Goal: Transaction & Acquisition: Purchase product/service

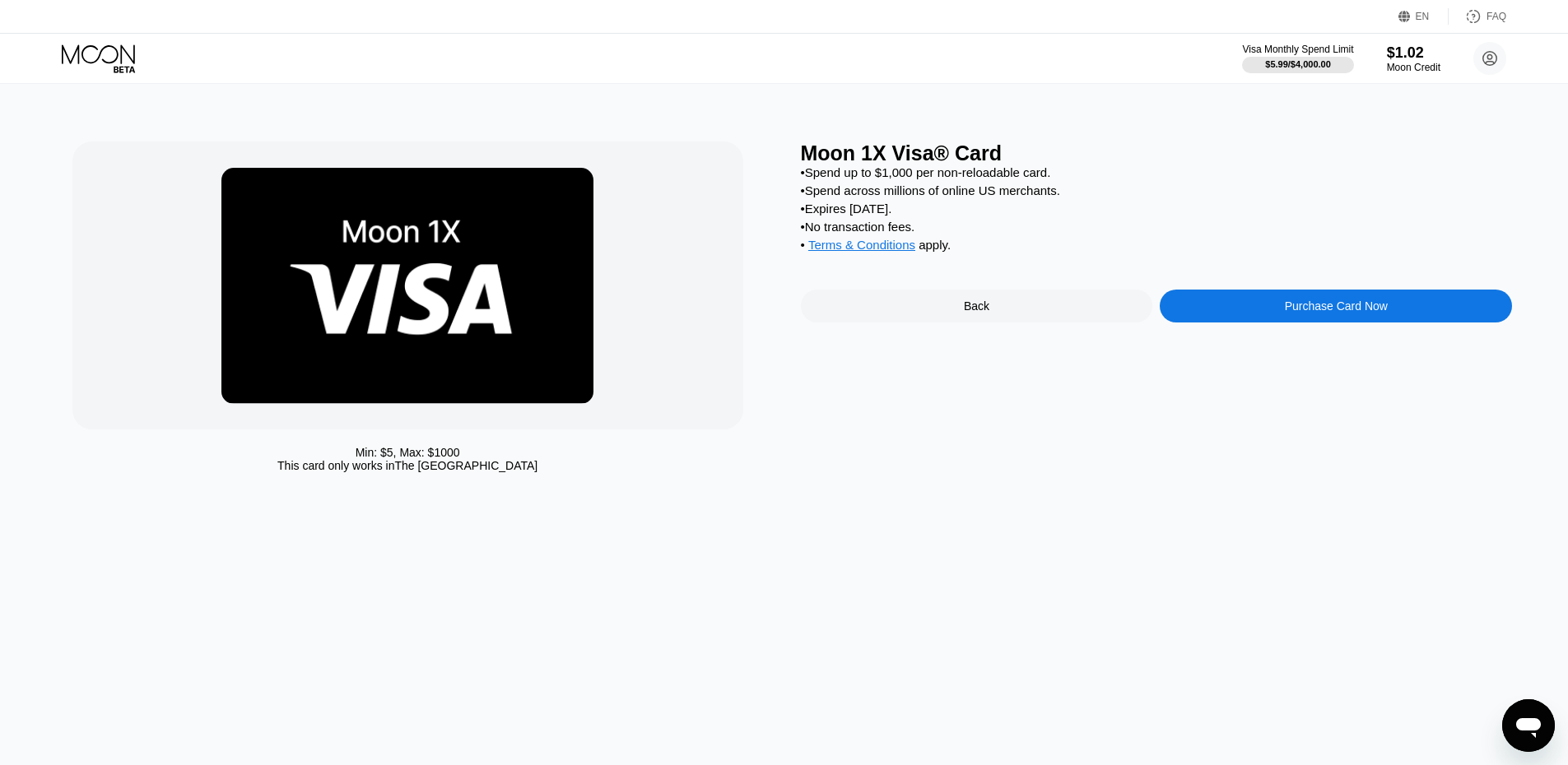
click at [67, 53] on icon at bounding box center [99, 59] width 76 height 29
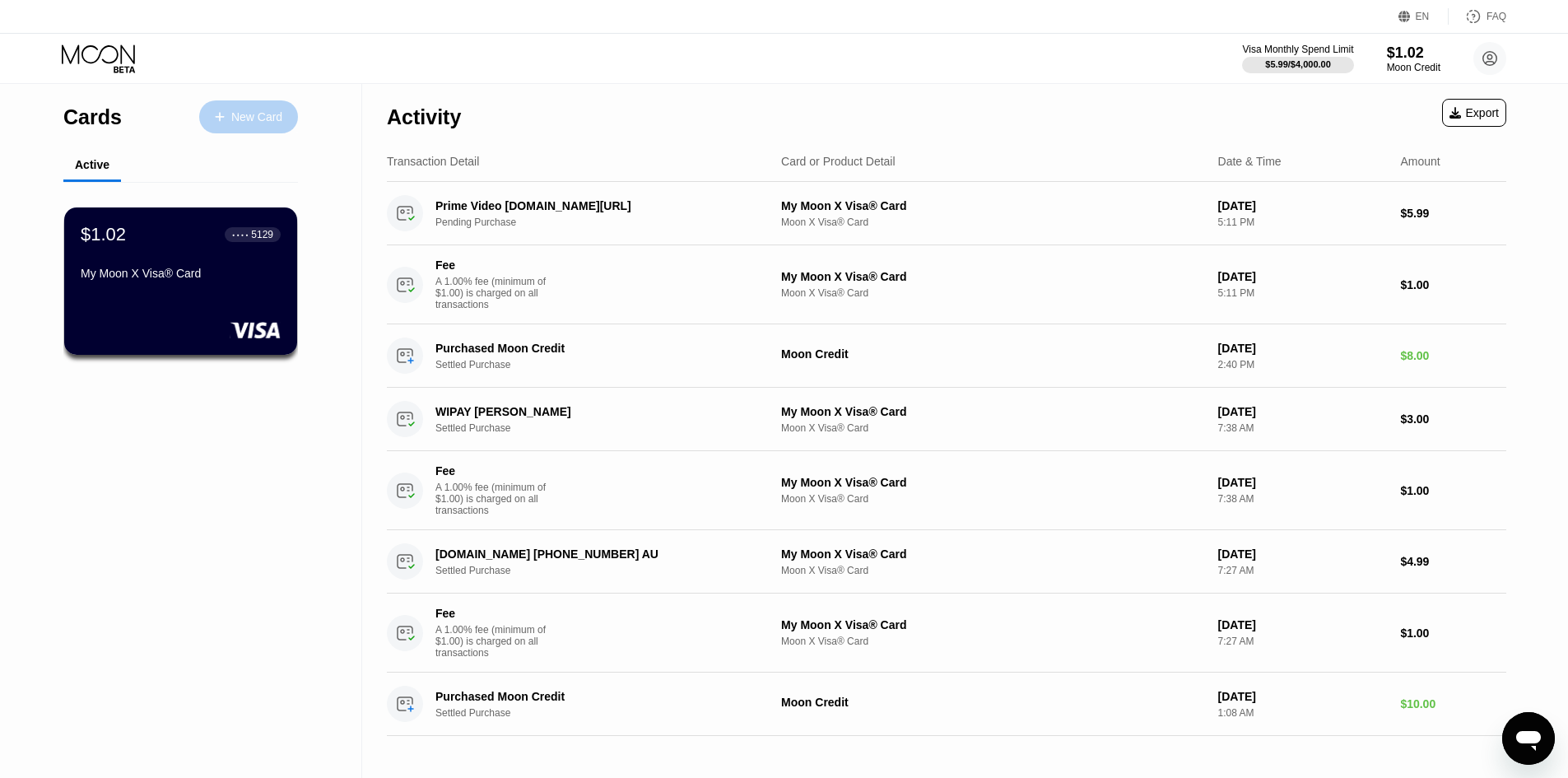
click at [258, 117] on div "New Card" at bounding box center [256, 117] width 51 height 14
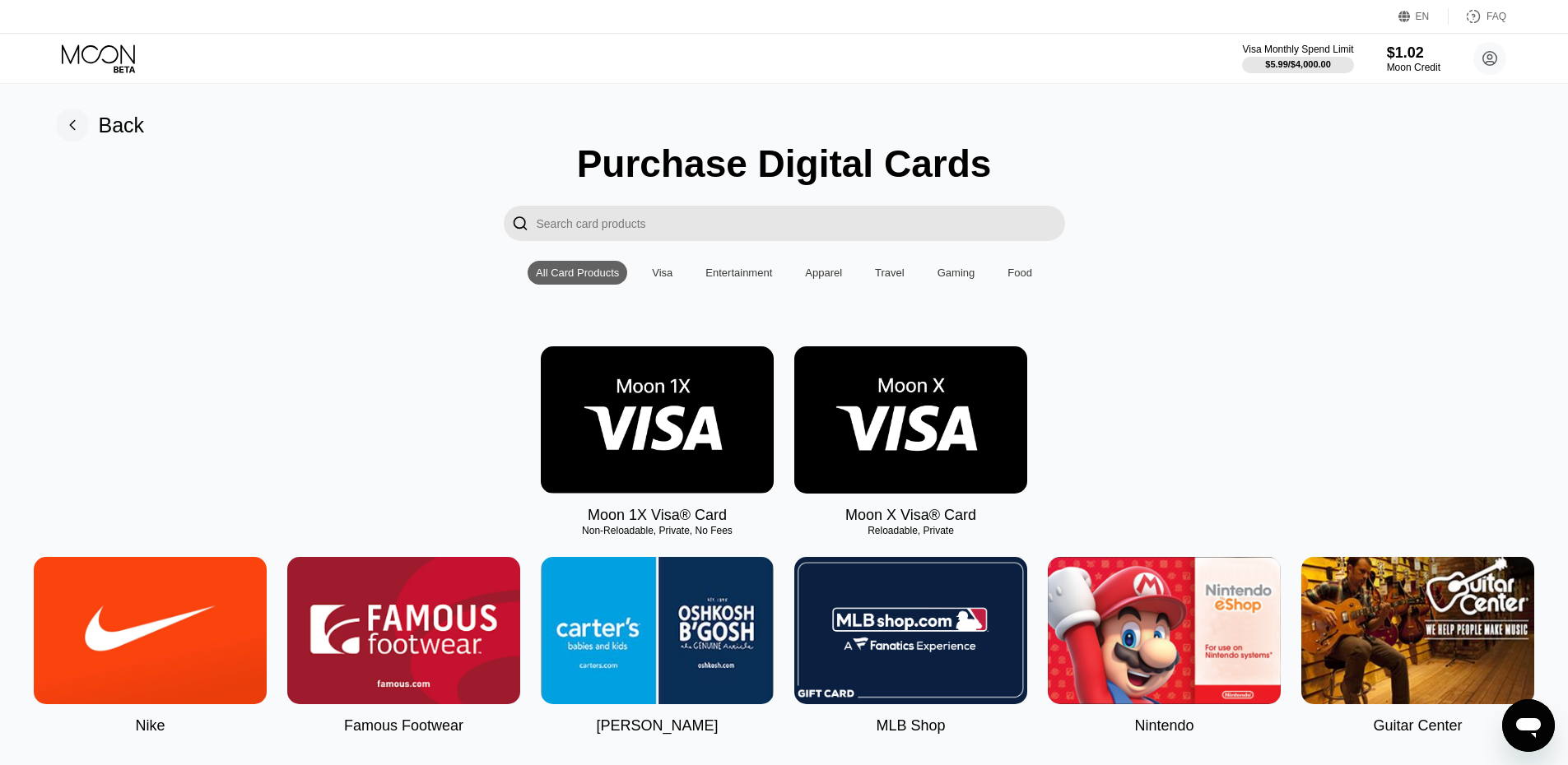
click at [863, 413] on img at bounding box center [910, 420] width 233 height 147
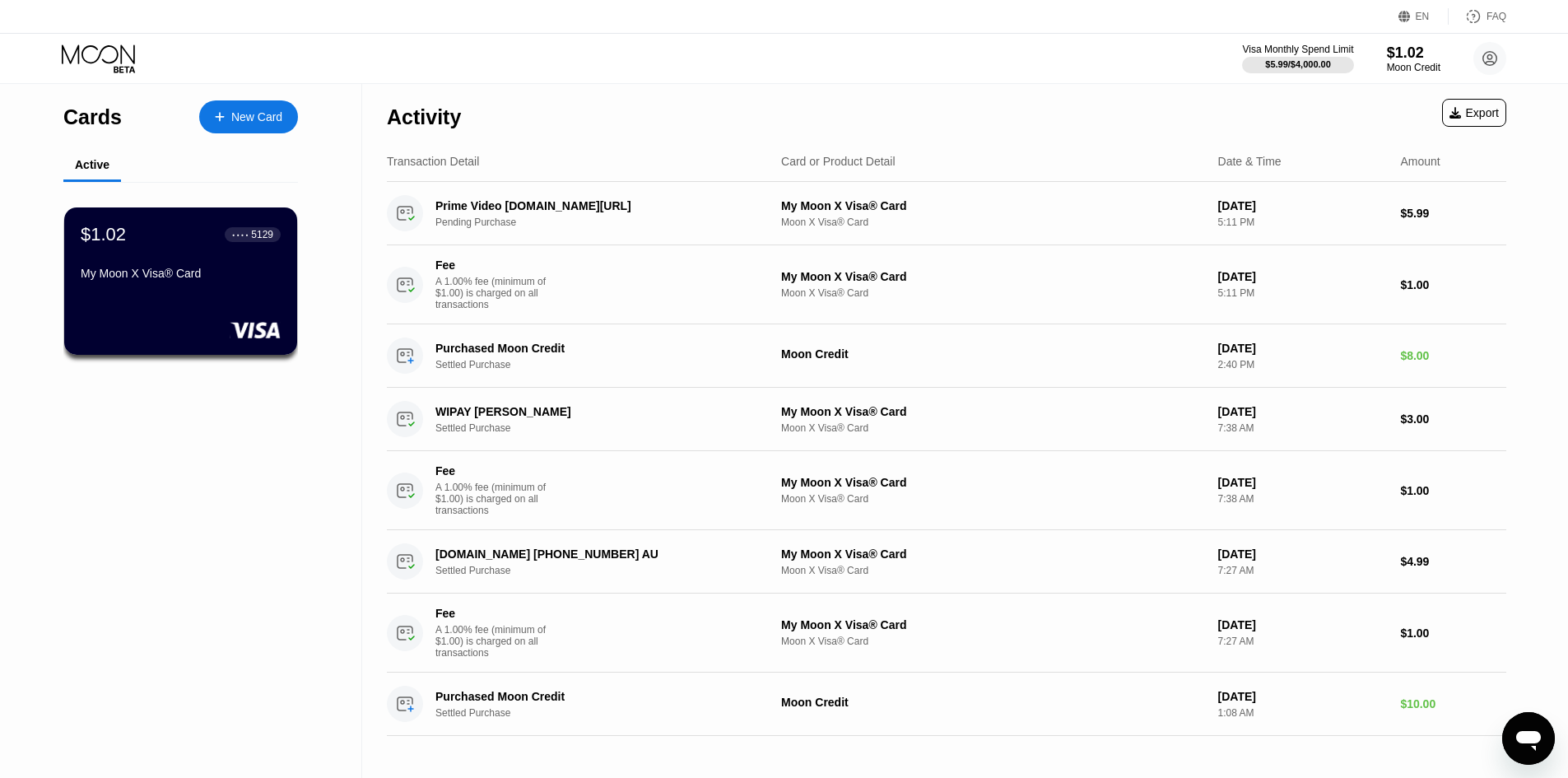
click at [259, 125] on div "New Card" at bounding box center [249, 116] width 99 height 33
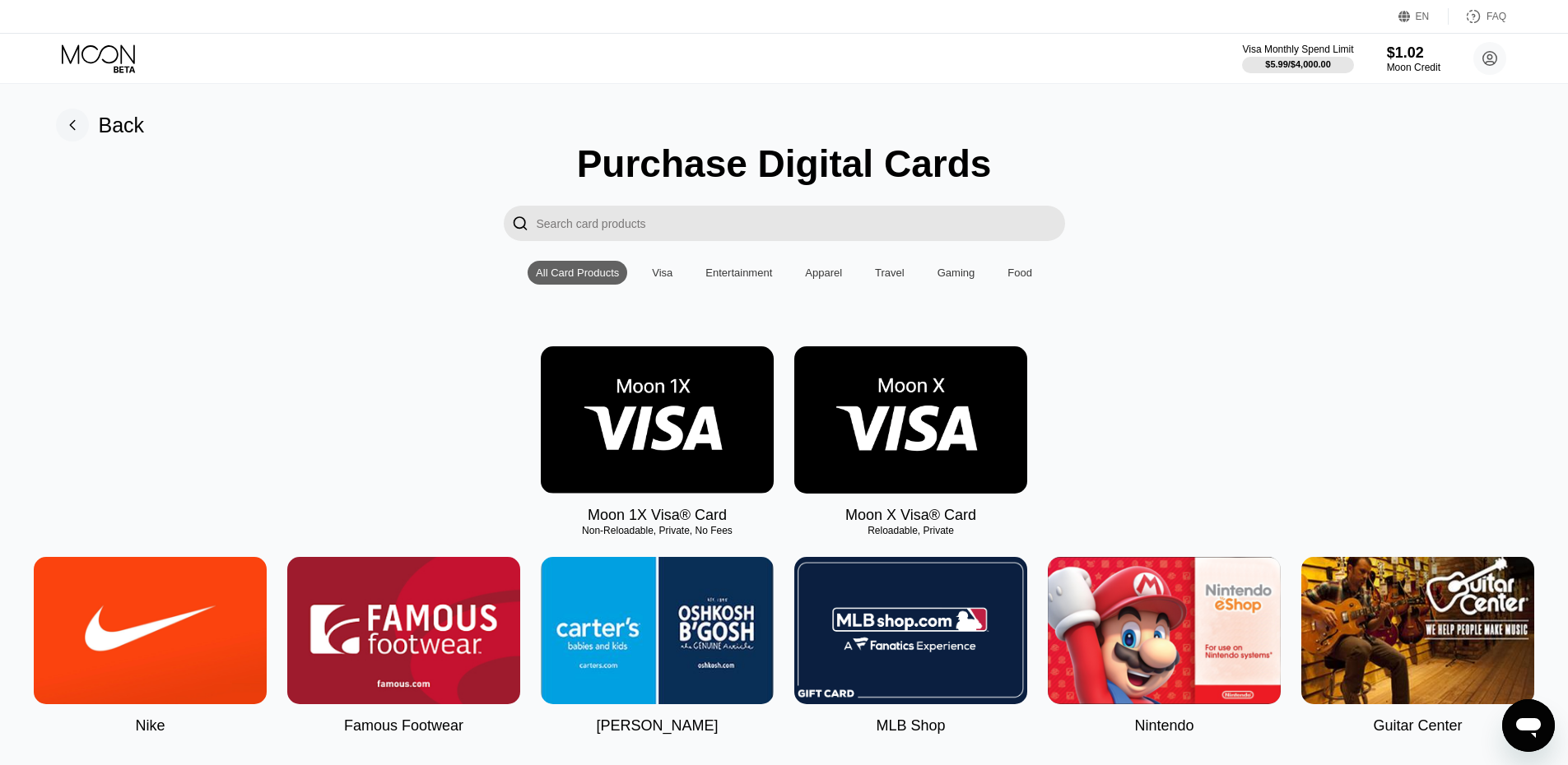
click at [580, 379] on img at bounding box center [657, 420] width 233 height 147
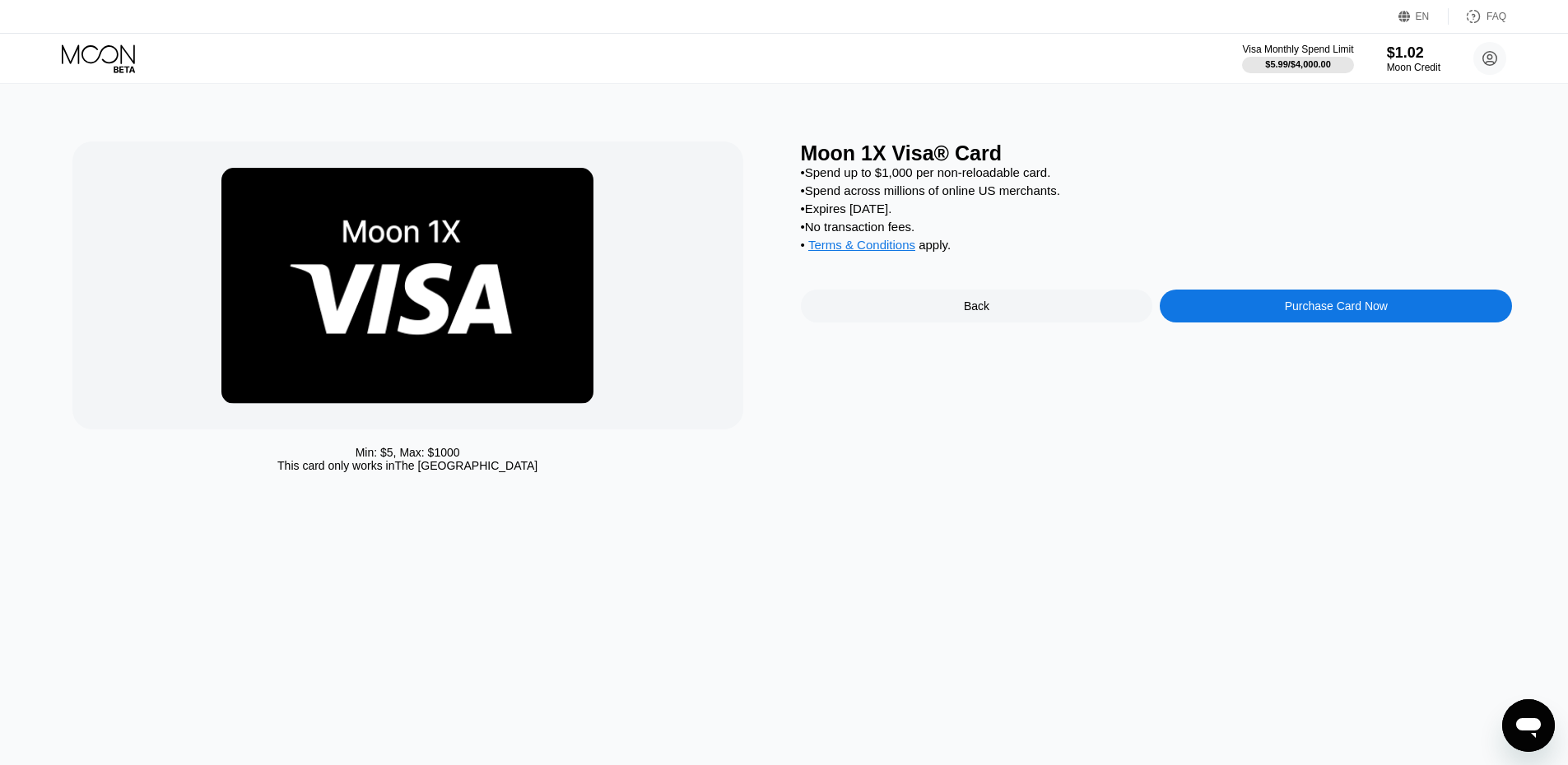
click at [1230, 339] on div "Moon 1X Visa® Card • Spend up to $1,000 per non-reloadable card. • Spend across…" at bounding box center [1156, 312] width 712 height 339
click at [1247, 322] on div "Purchase Card Now" at bounding box center [1335, 306] width 352 height 33
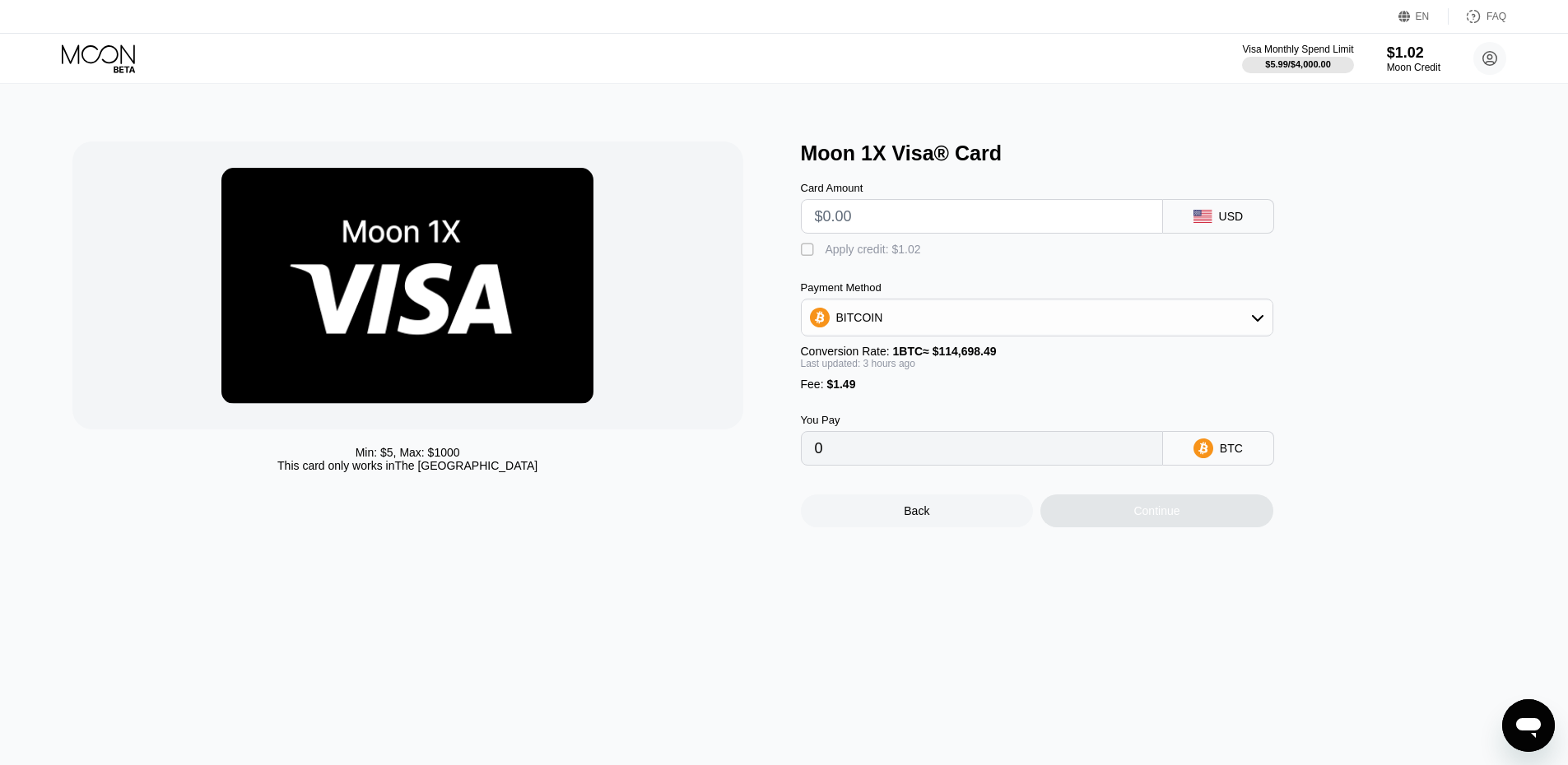
click at [860, 207] on input "text" at bounding box center [981, 216] width 334 height 33
type input "$5"
type input "0.00005658"
type input "$5.9"
type input "0.00006442"
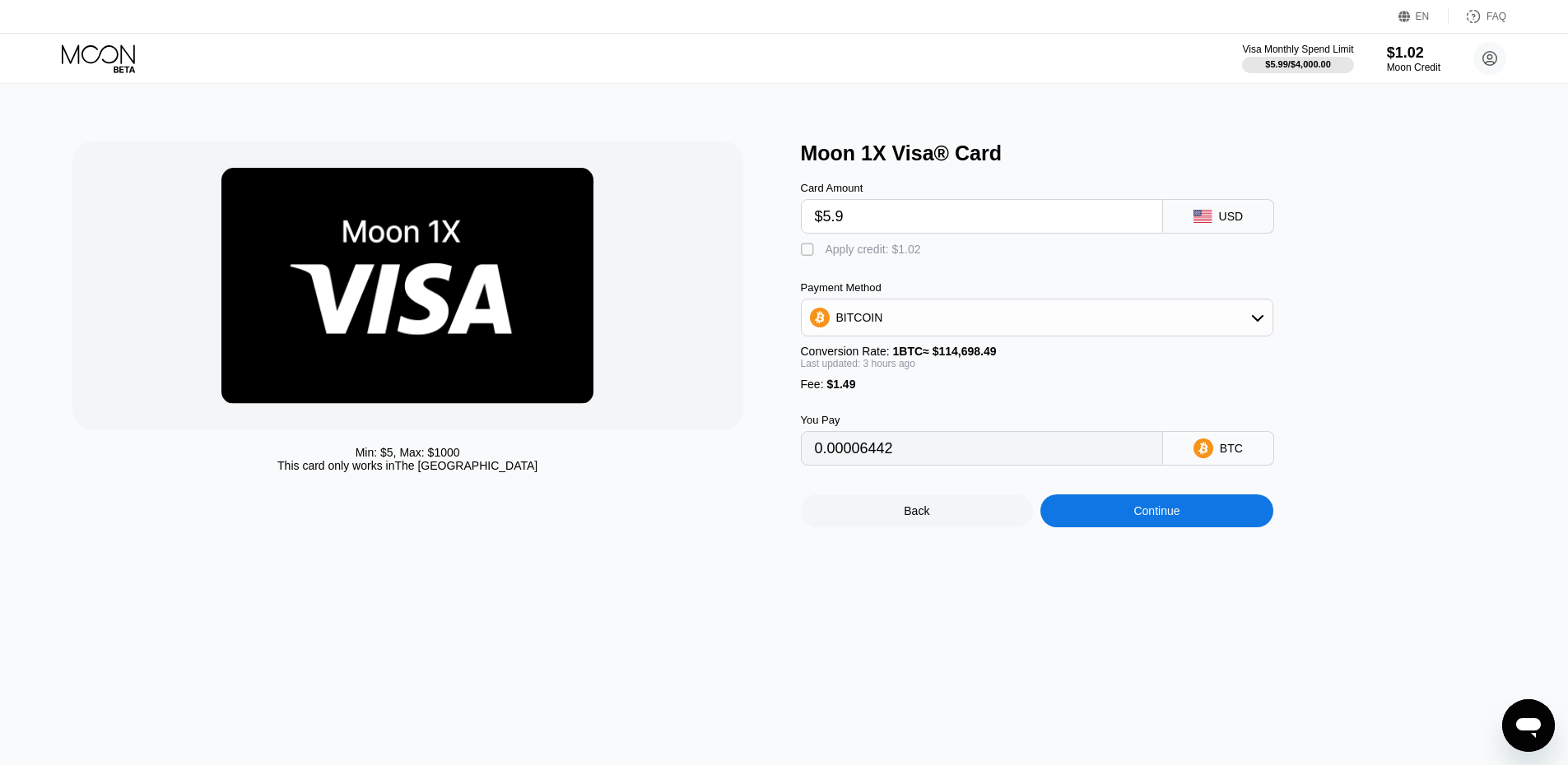
type input "$5.99"
type input "0.00006521"
type input "$5.99"
click at [908, 325] on div "BITCOIN" at bounding box center [1037, 318] width 470 height 33
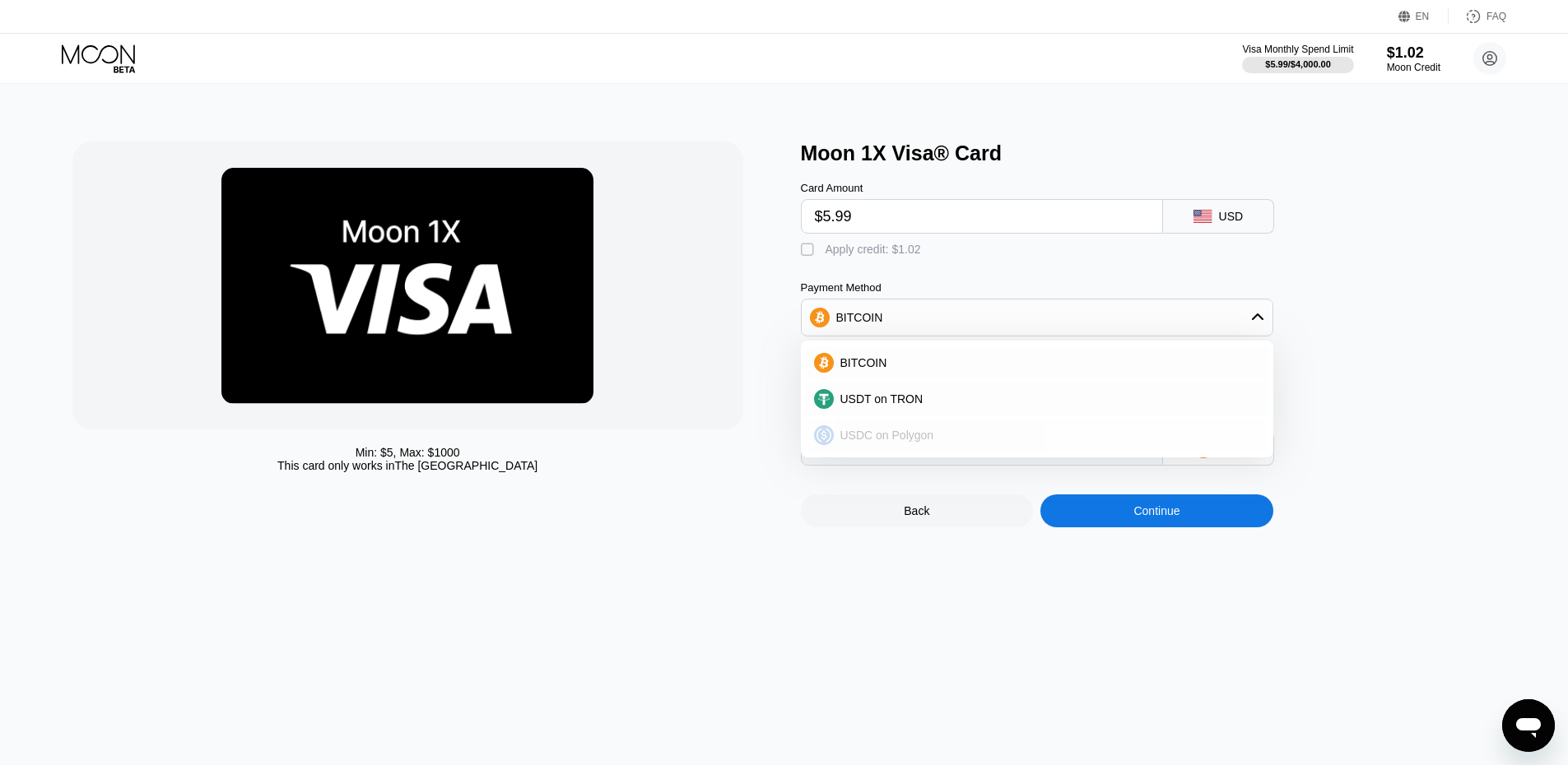
click at [859, 442] on span "USDC on Polygon" at bounding box center [887, 435] width 94 height 13
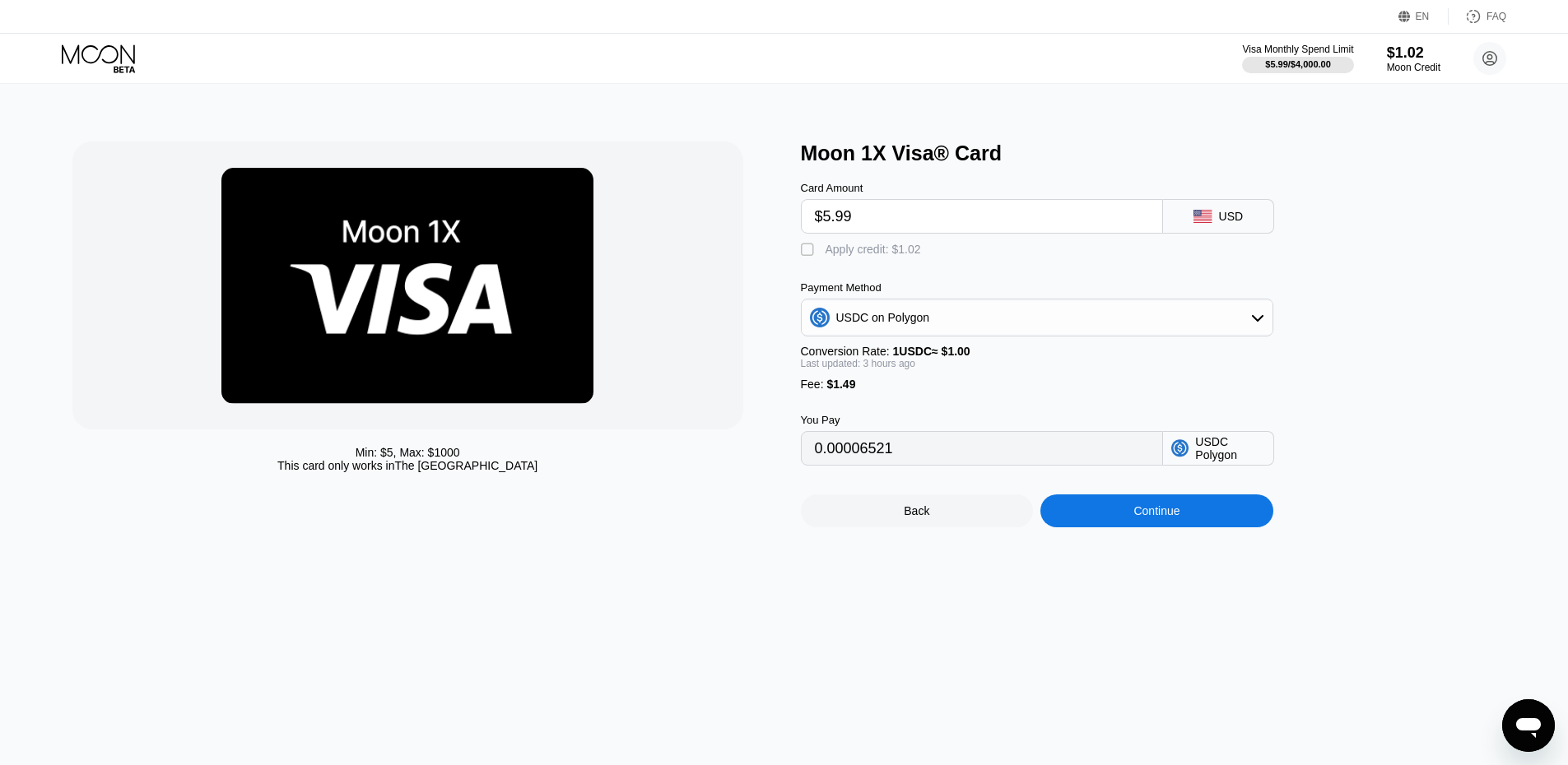
type input "7.48000000"
drag, startPoint x: 910, startPoint y: 464, endPoint x: 688, endPoint y: 477, distance: 222.4
click at [688, 477] on div "Min: $ 5 , Max: $ 1000 This card only works in The United States Moon 1X Visa® …" at bounding box center [784, 334] width 1424 height 386
click at [804, 257] on div "" at bounding box center [809, 250] width 17 height 17
click at [804, 256] on div "" at bounding box center [809, 250] width 17 height 17
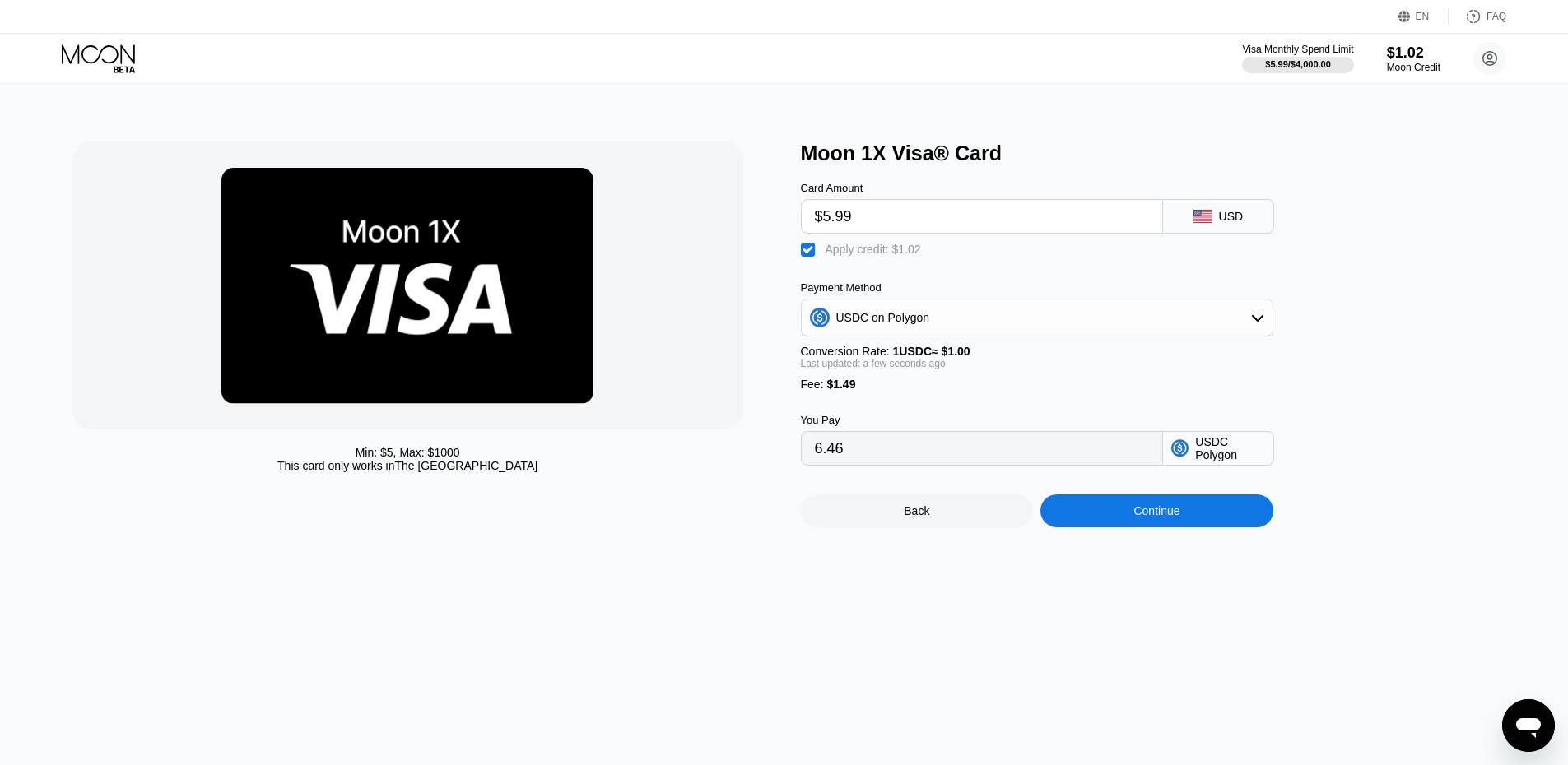
type input "7.48000000"
drag, startPoint x: 854, startPoint y: 220, endPoint x: 813, endPoint y: 225, distance: 41.3
click at [813, 225] on div "$5.99" at bounding box center [981, 216] width 362 height 35
type input "$1"
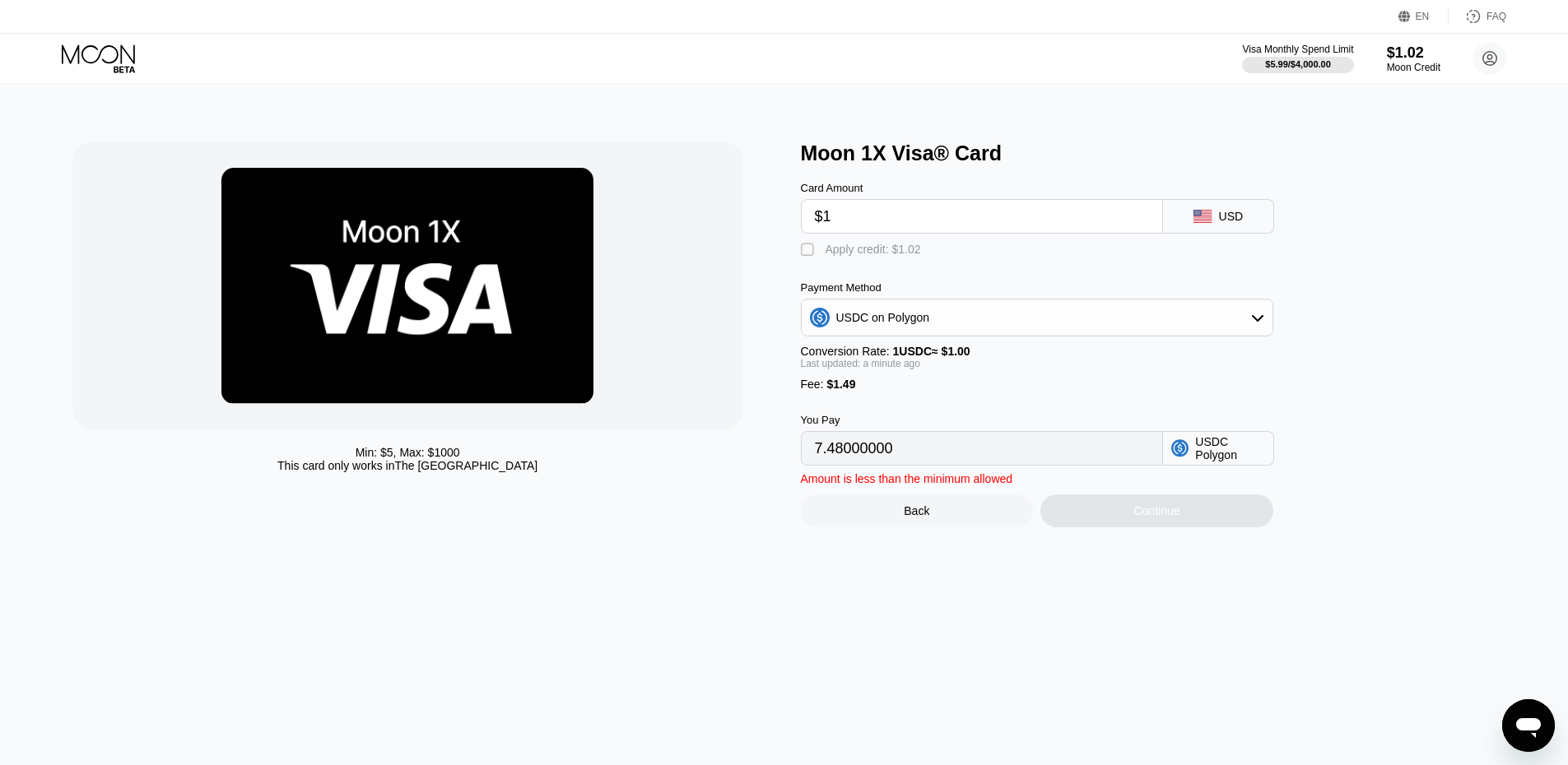
type input "2.49000000"
type input "$11"
type input "12.49000000"
type input "$111"
type input "112.49000000"
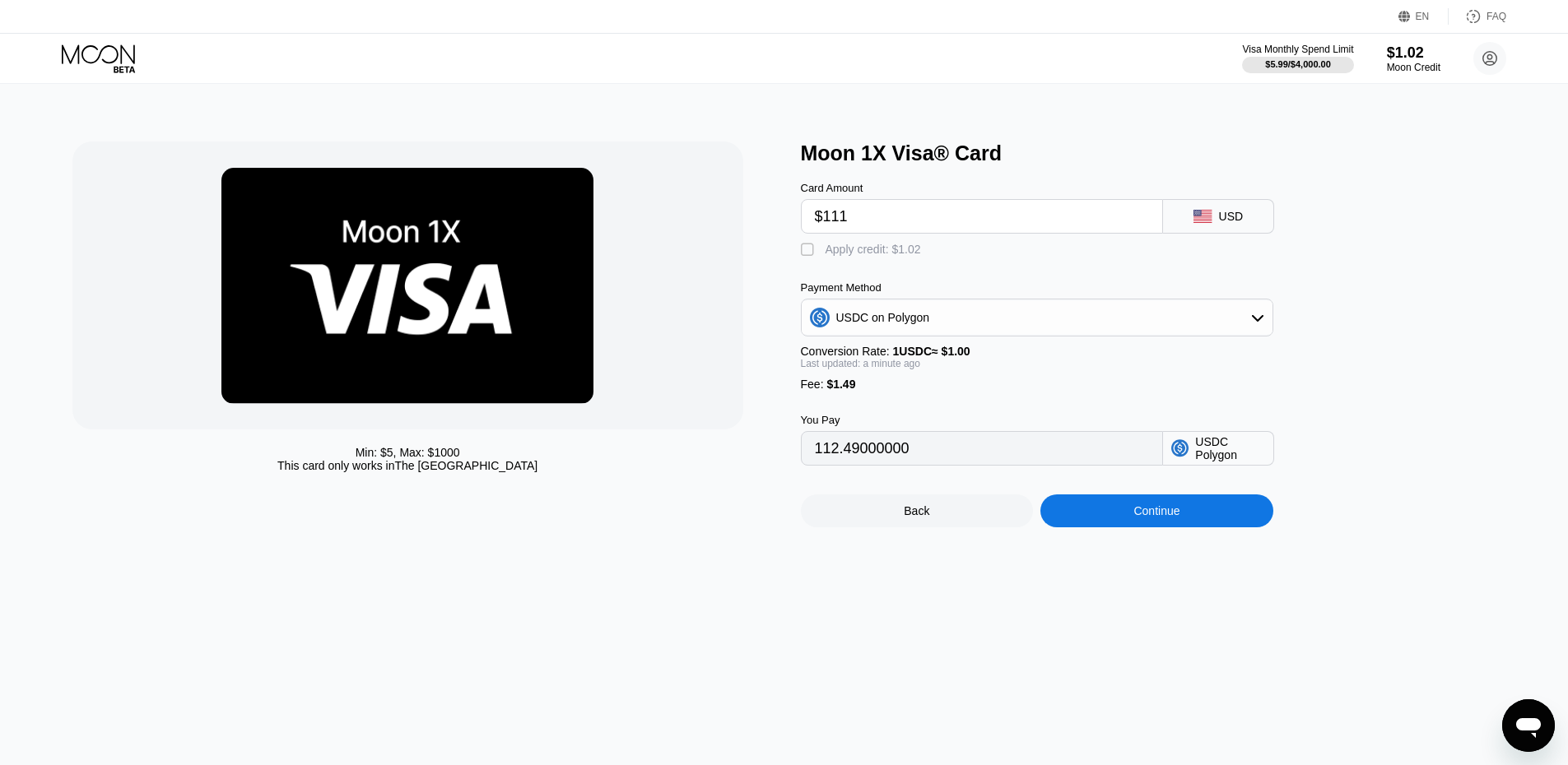
click at [702, 284] on div at bounding box center [408, 286] width 671 height 288
drag, startPoint x: 852, startPoint y: 220, endPoint x: 825, endPoint y: 226, distance: 27.7
click at [825, 226] on input "$111" at bounding box center [981, 216] width 334 height 33
type input "$1"
type input "2.49000000"
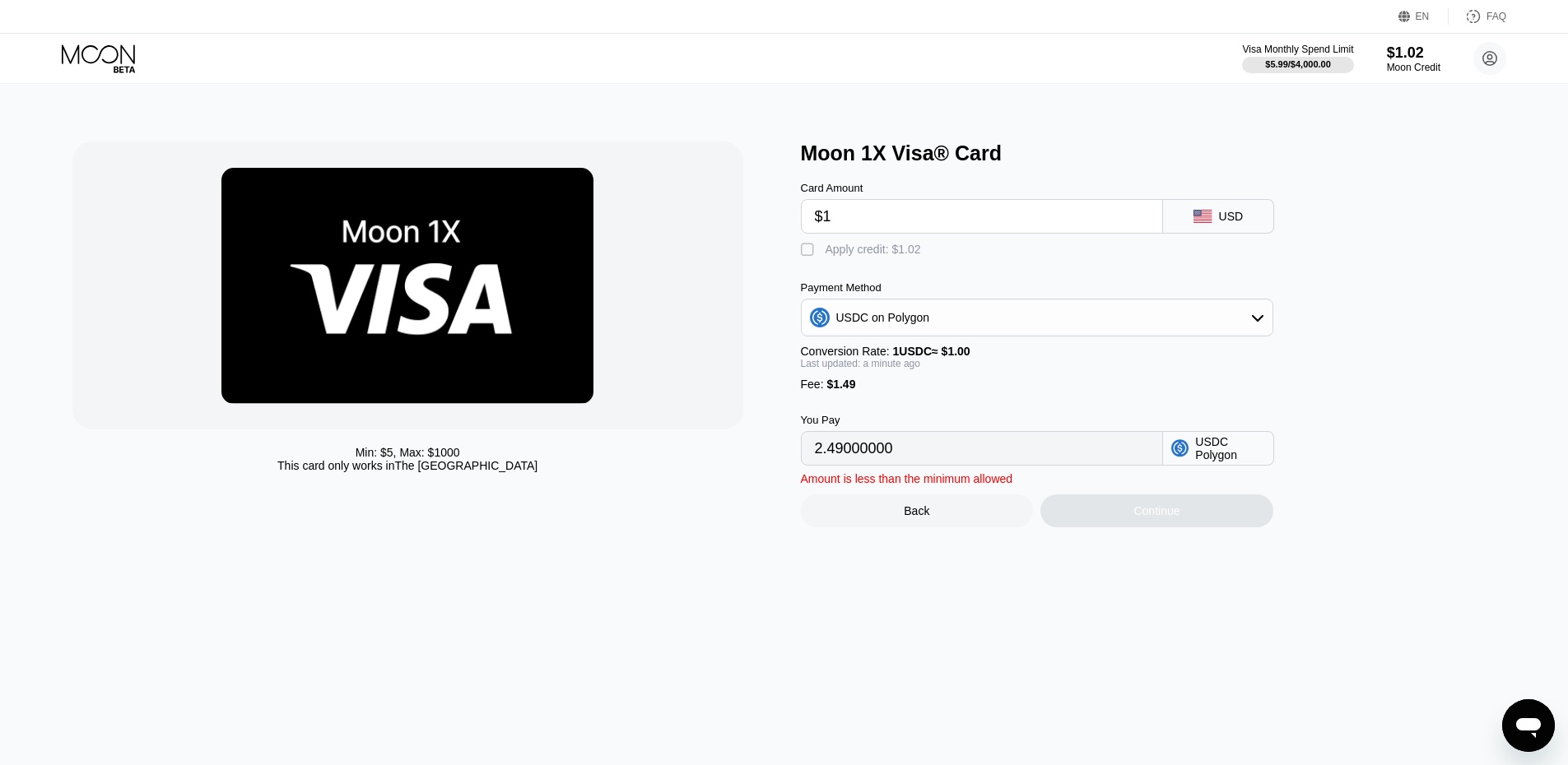
type input "$12"
type input "13.49000000"
click at [837, 226] on input "$12" at bounding box center [981, 216] width 334 height 33
click at [837, 221] on input "$12" at bounding box center [981, 216] width 334 height 33
click at [830, 221] on input "$12" at bounding box center [981, 216] width 334 height 33
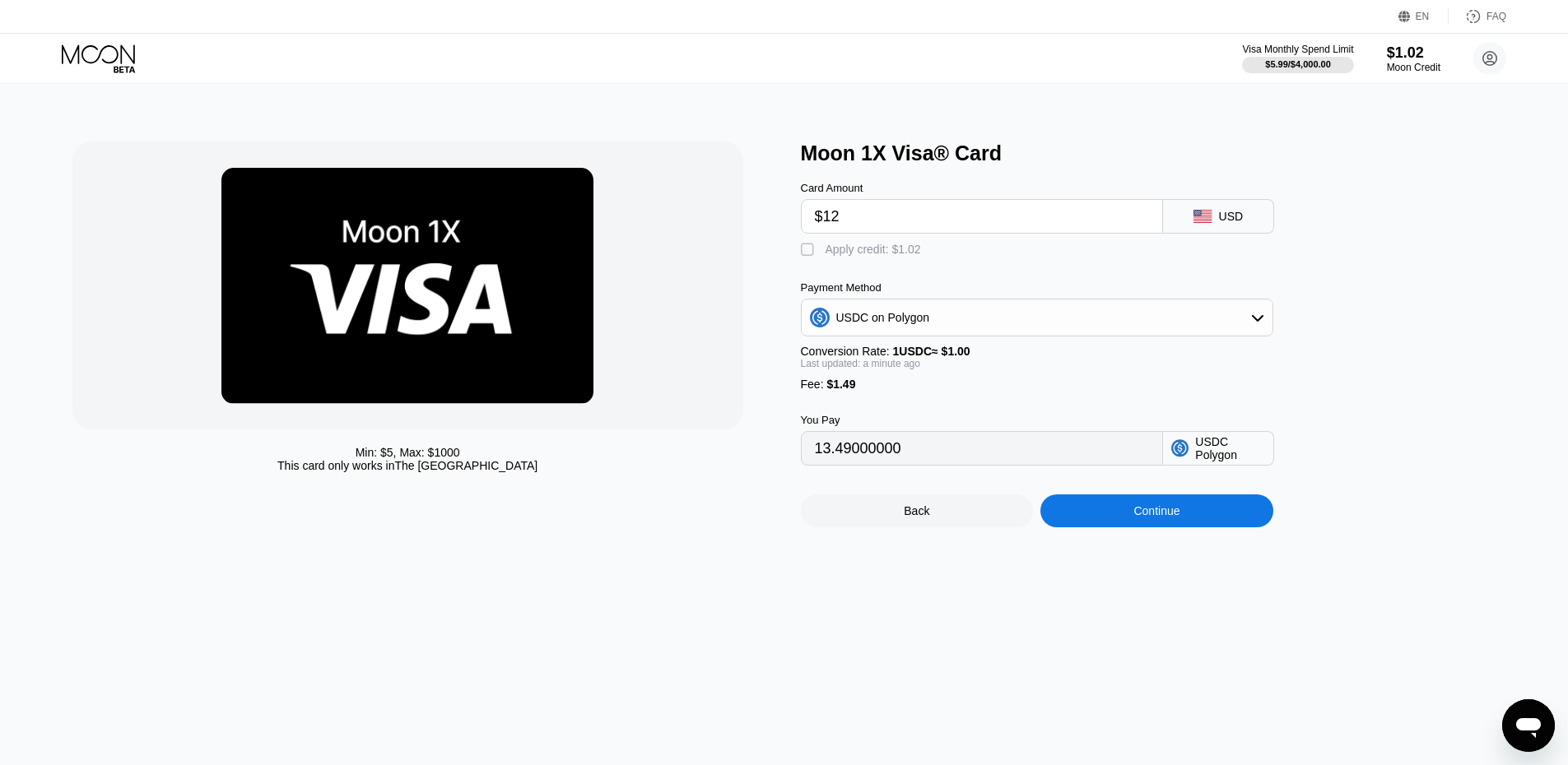
type input "$11"
type input "12.49000000"
type input "$11.9"
type input "13.39000000"
type input "$11.93"
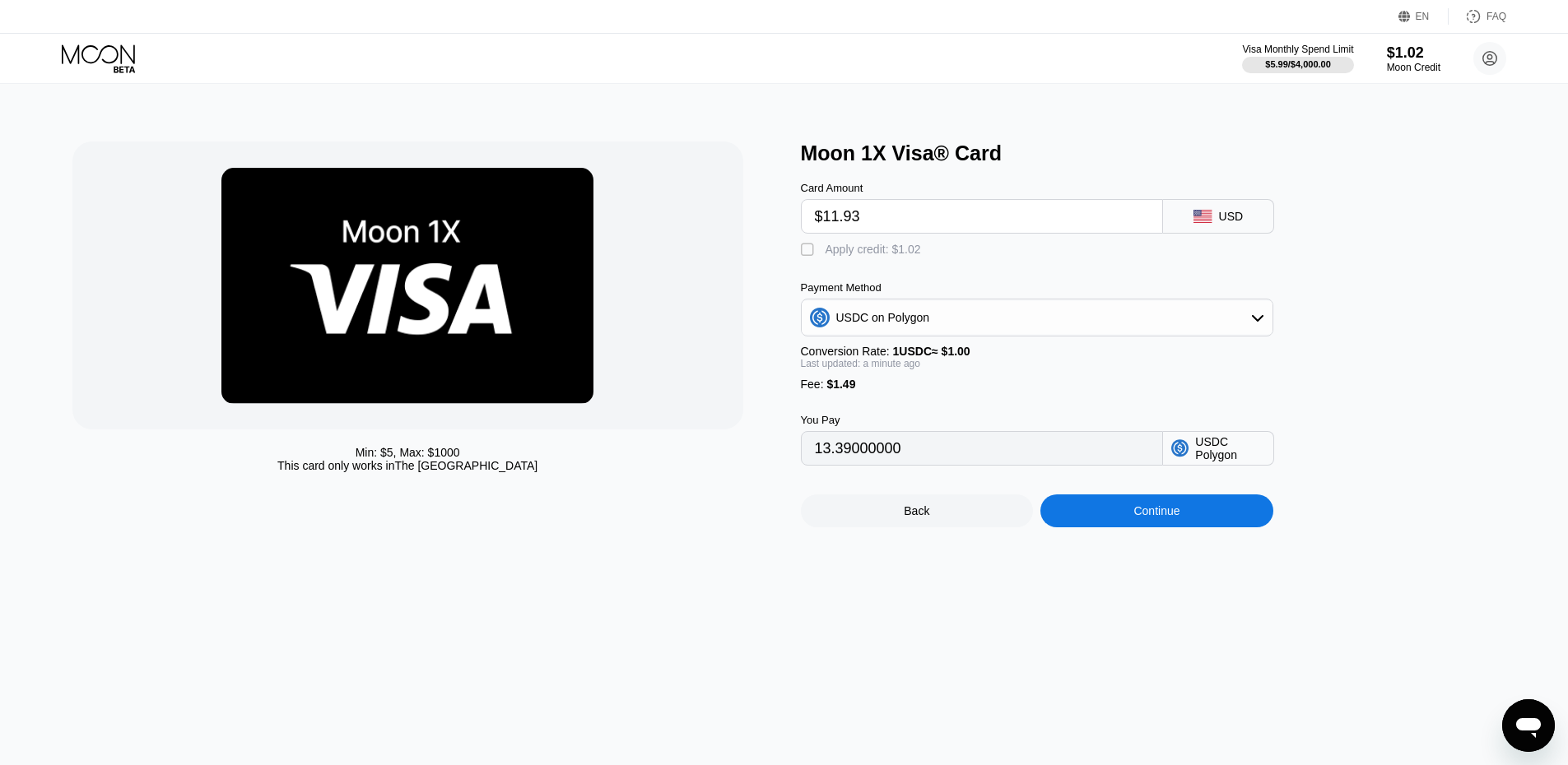
type input "13.42000000"
type input "$11.93"
click at [696, 330] on div at bounding box center [408, 286] width 671 height 288
click at [808, 258] on div "" at bounding box center [809, 250] width 17 height 17
click at [808, 258] on div "" at bounding box center [809, 250] width 17 height 17
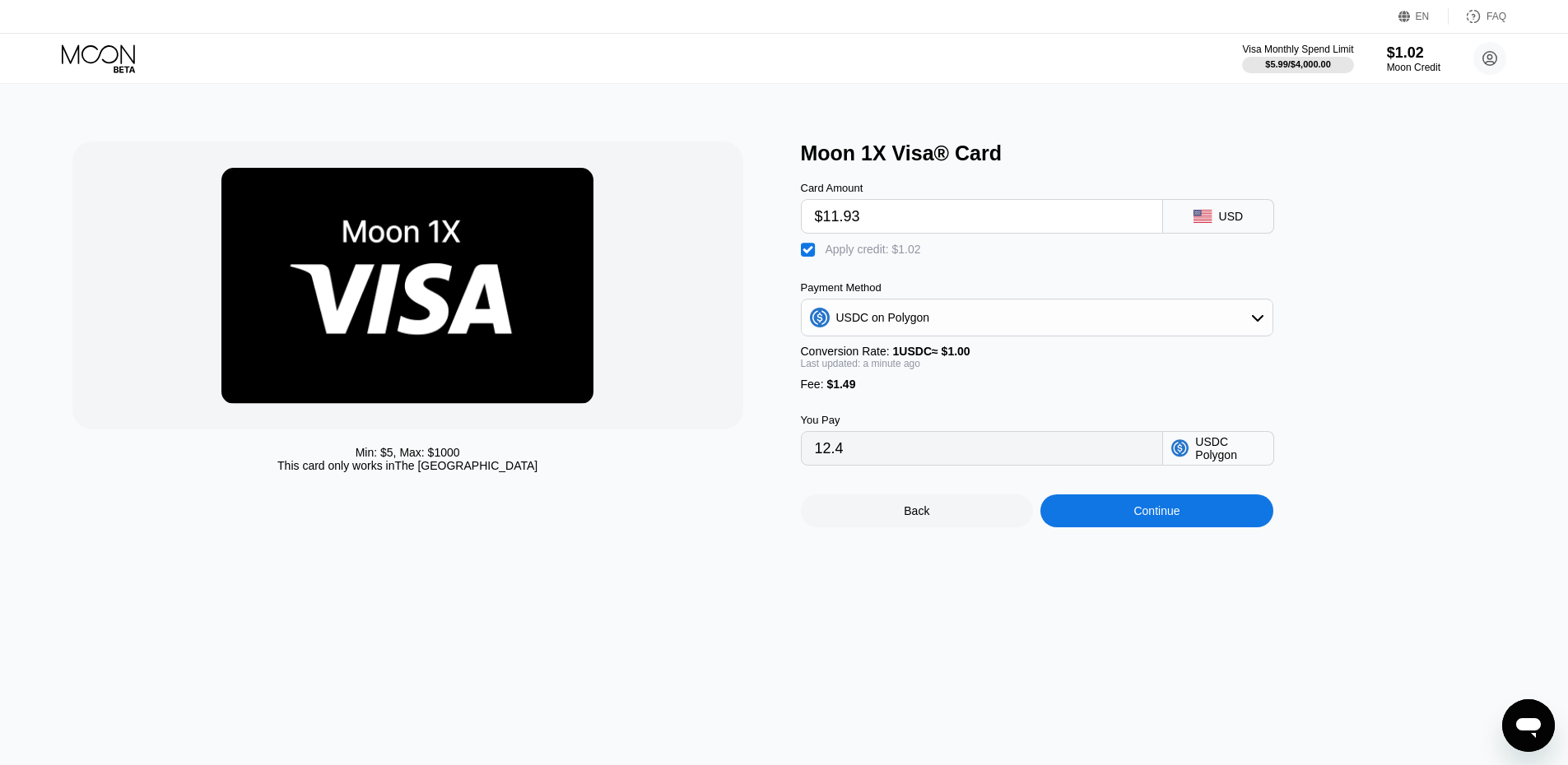
type input "13.42000000"
click at [675, 299] on div at bounding box center [408, 286] width 671 height 288
click at [130, 36] on div "Visa Monthly Spend Limit $5.99 / $4,000.00 $1.02 Moon Credit Akash [EMAIL_ADDRE…" at bounding box center [784, 59] width 1568 height 50
click at [120, 51] on icon at bounding box center [99, 59] width 76 height 29
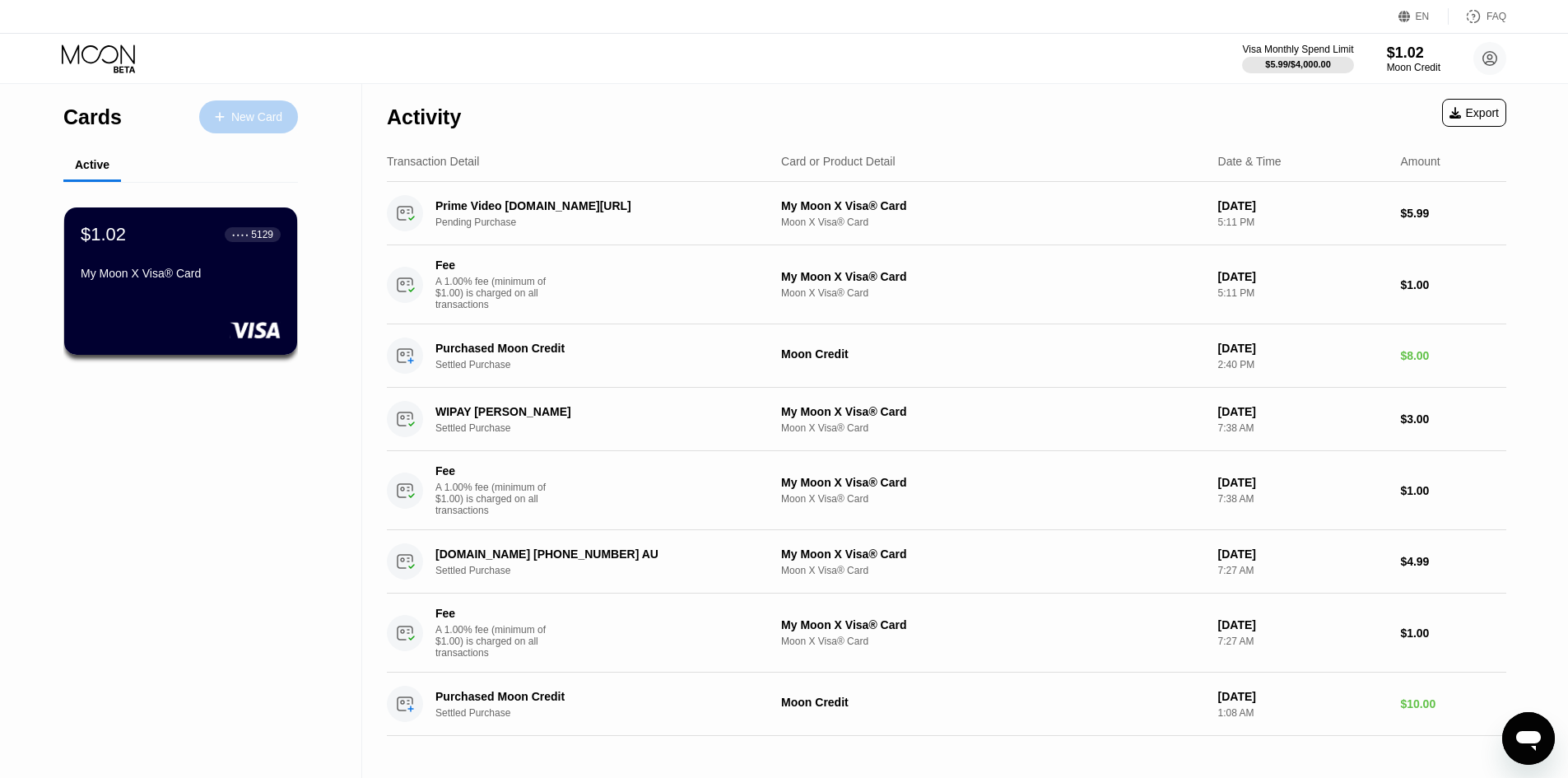
click at [279, 113] on div "New Card" at bounding box center [256, 117] width 51 height 14
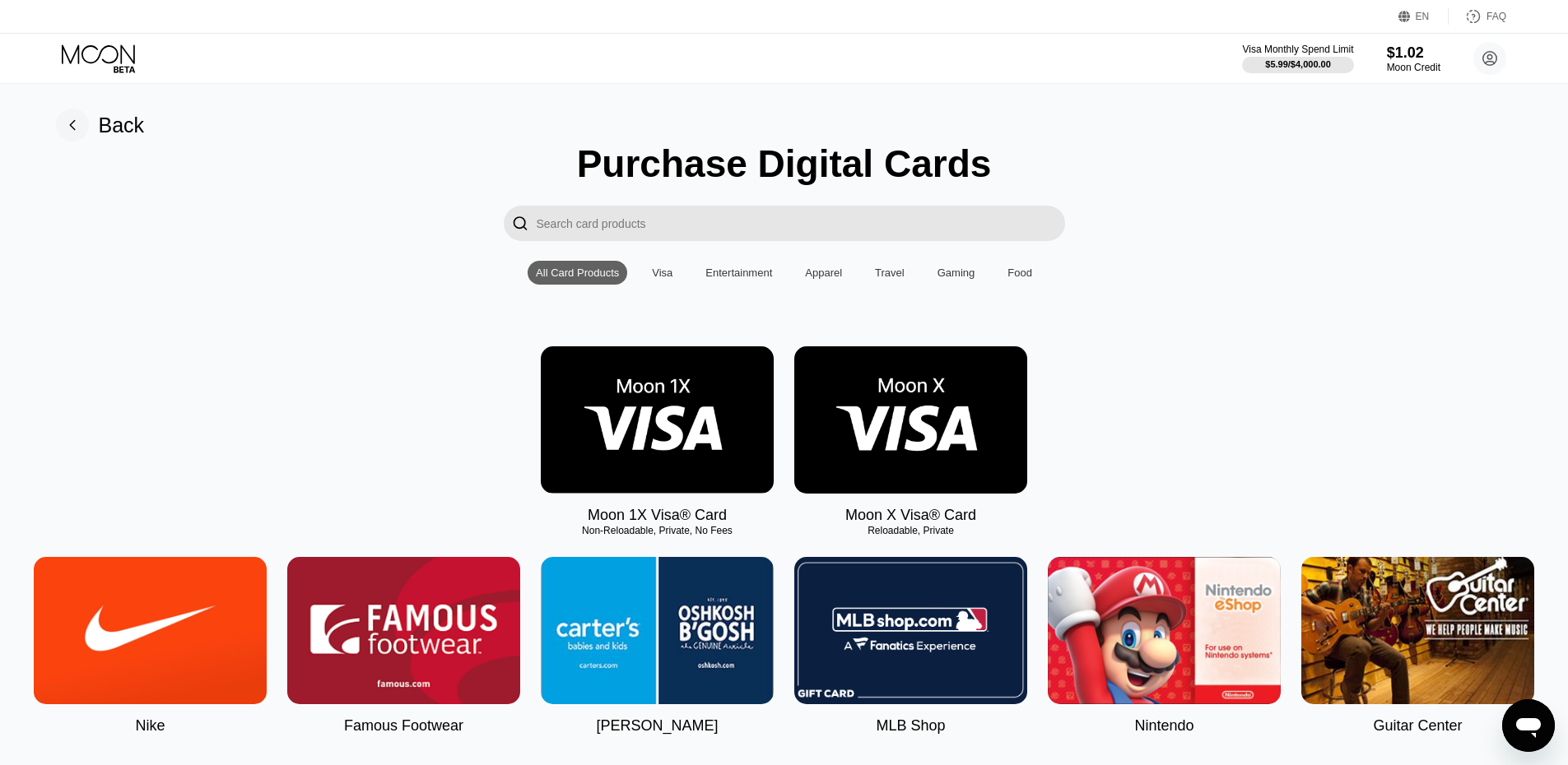
click at [842, 423] on img at bounding box center [910, 420] width 233 height 147
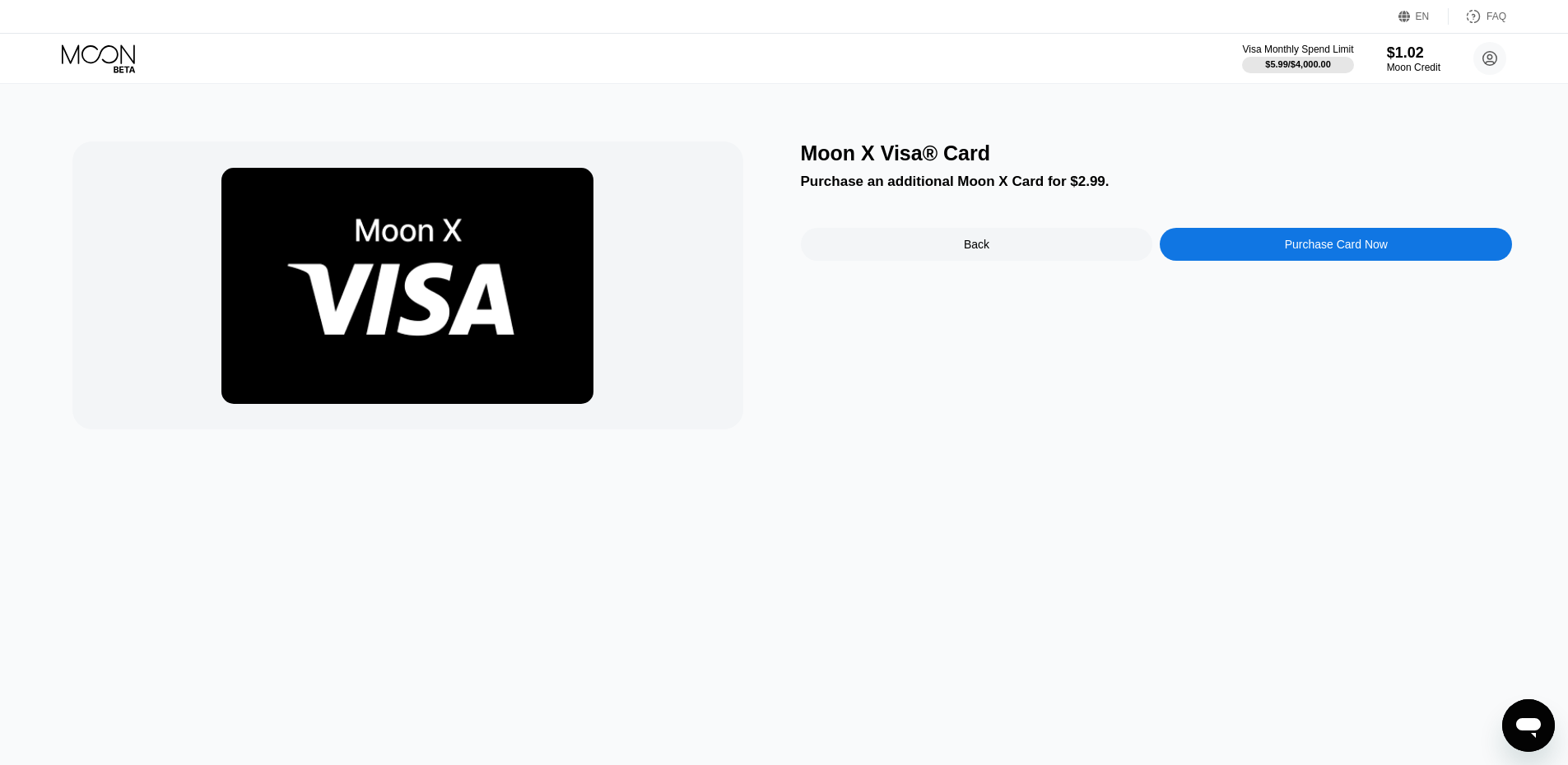
click at [986, 243] on div "Back" at bounding box center [977, 244] width 26 height 13
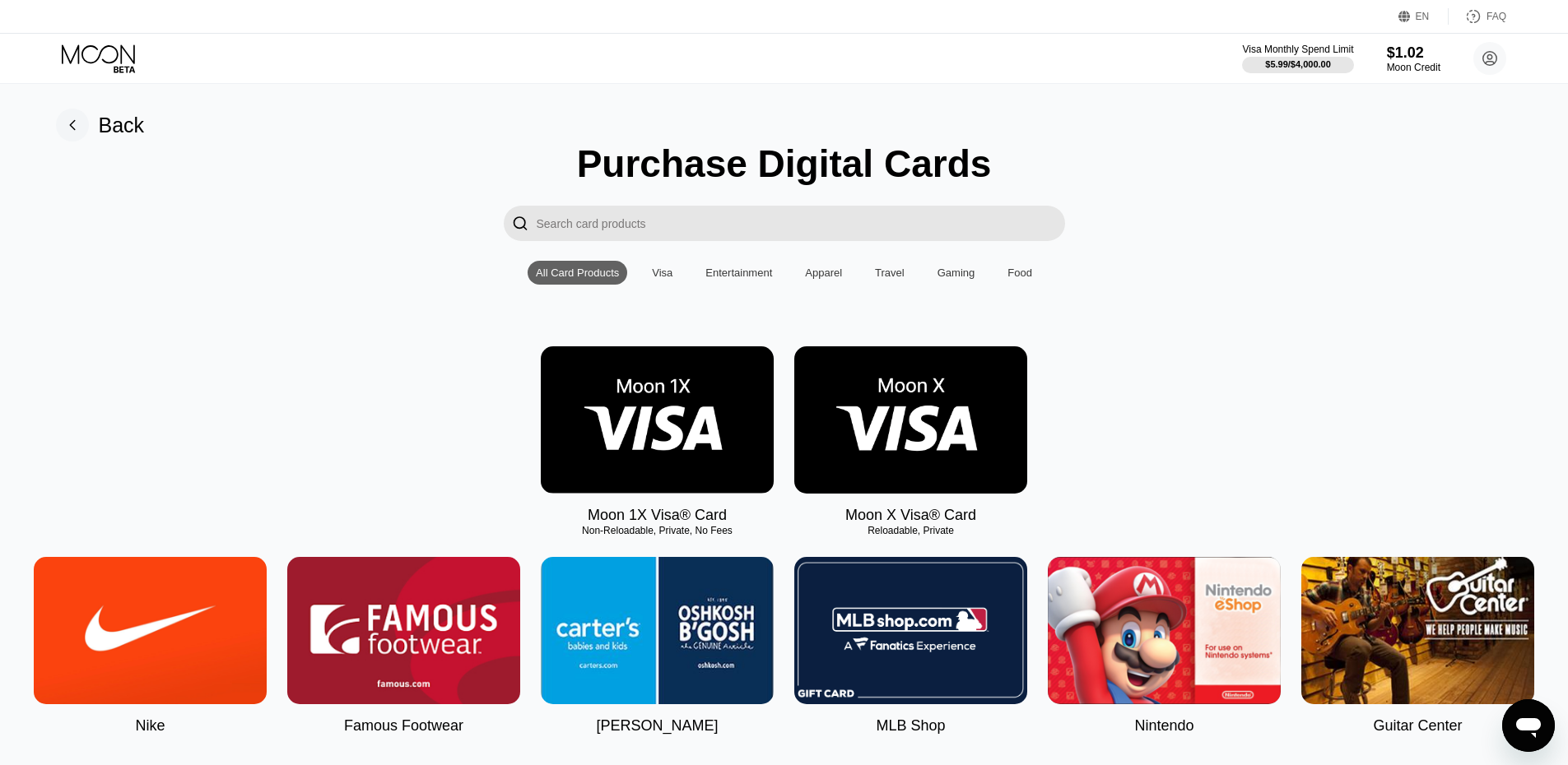
click at [124, 68] on icon at bounding box center [99, 59] width 76 height 29
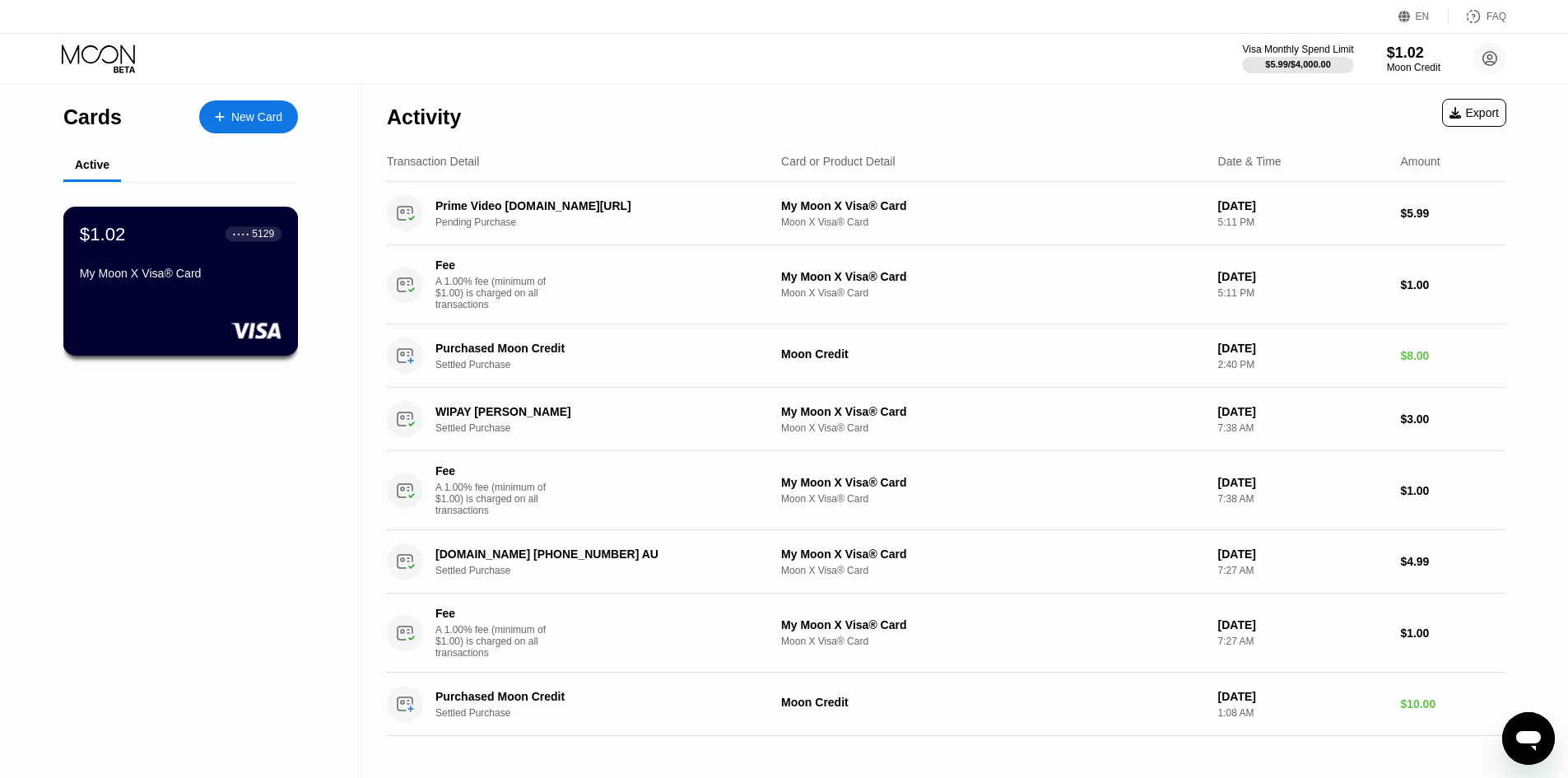
click at [225, 224] on div "$1.02 ● ● ● ● 5129 My Moon X Visa® Card" at bounding box center [181, 281] width 235 height 149
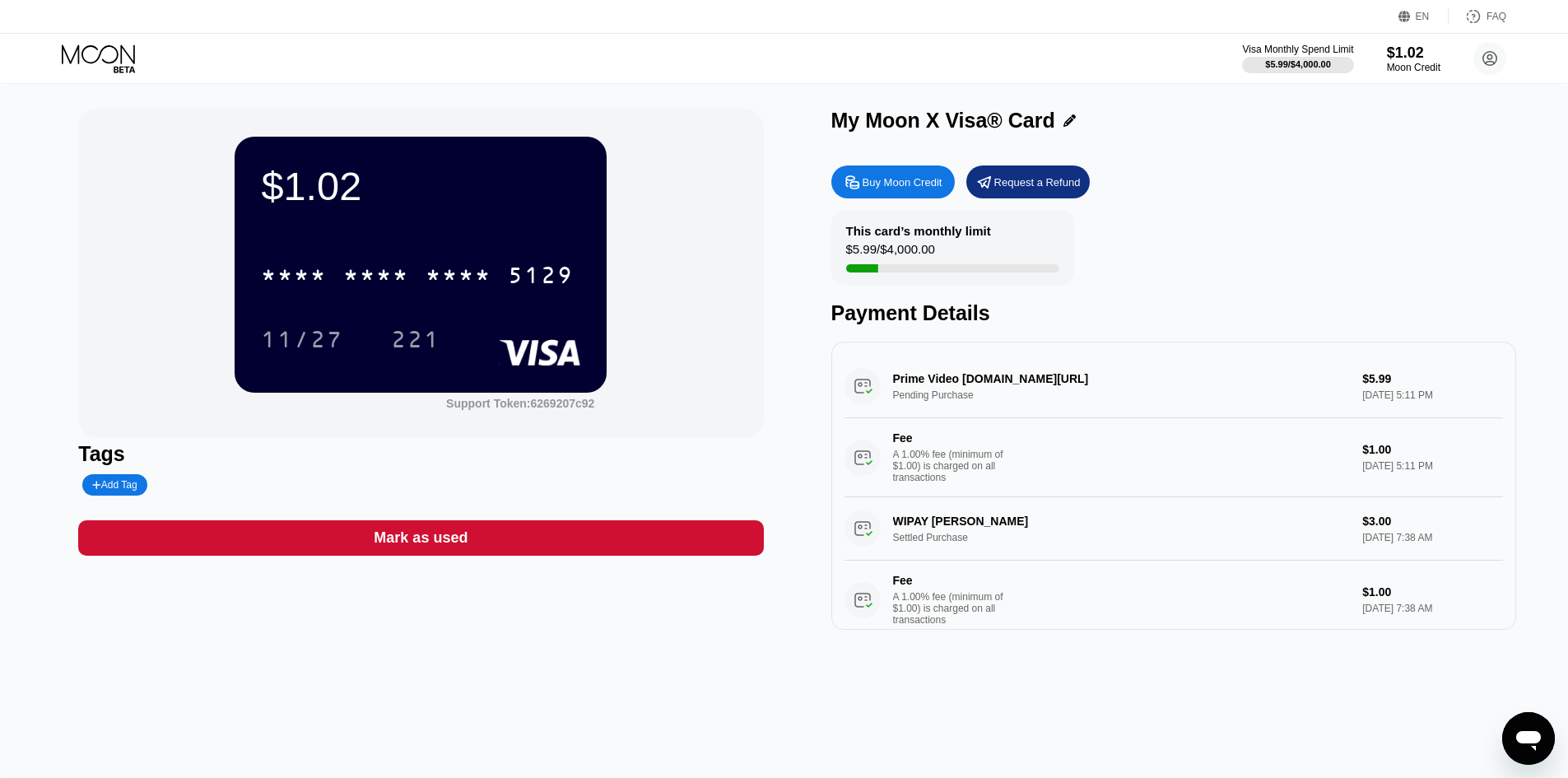
click at [427, 544] on div "Mark as used" at bounding box center [420, 537] width 94 height 19
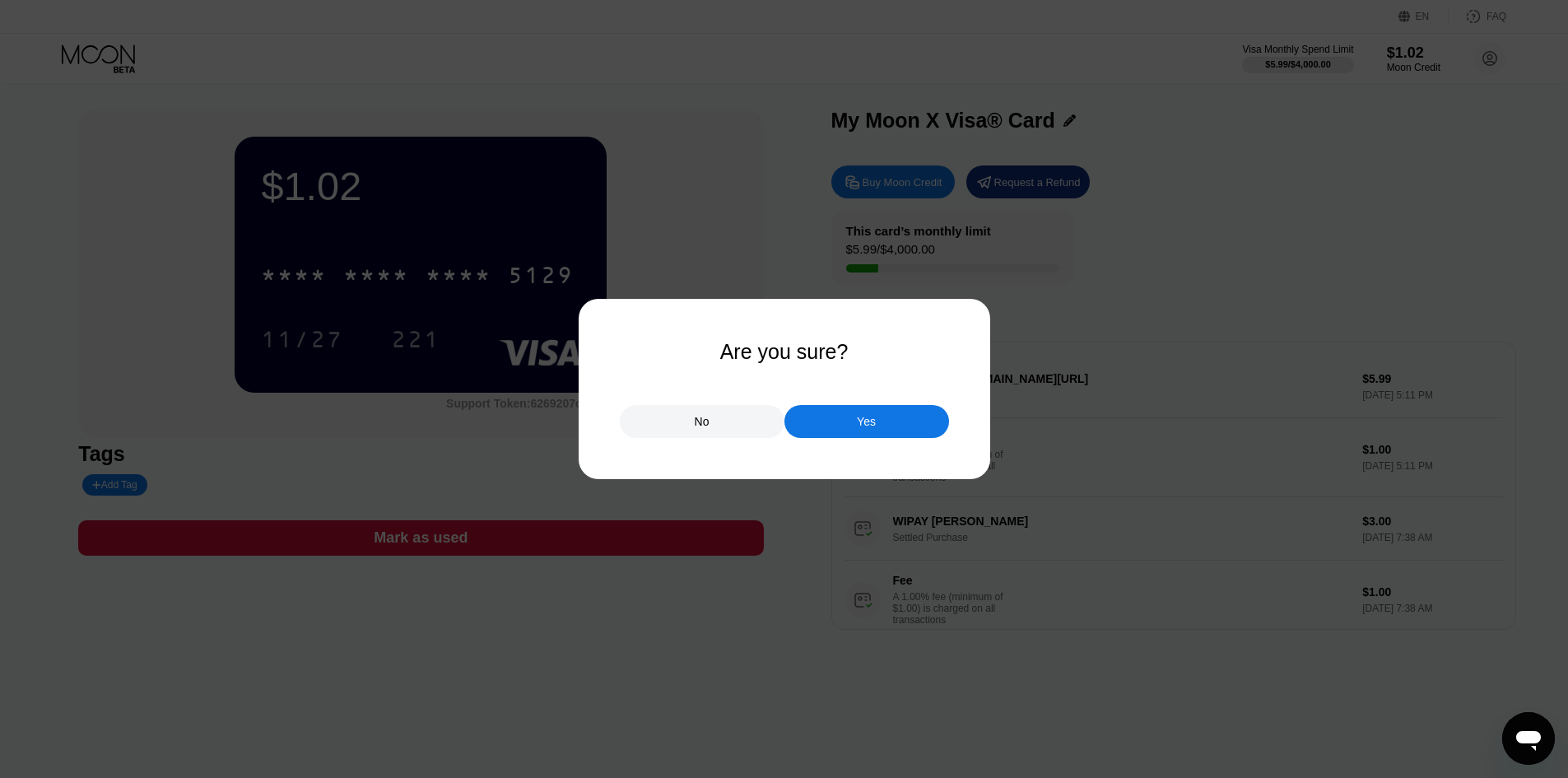
click at [709, 429] on div "No" at bounding box center [702, 421] width 15 height 15
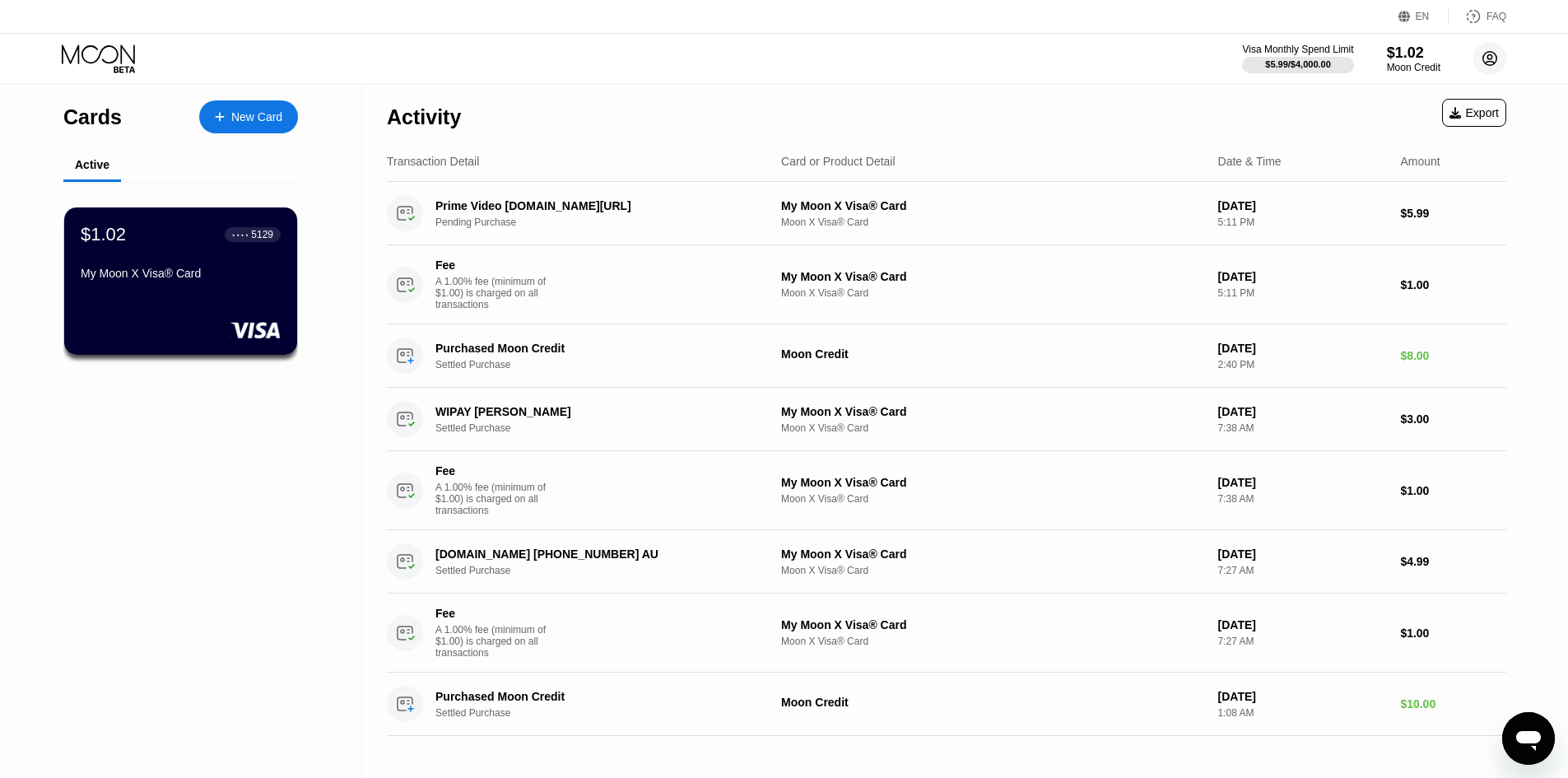
click at [1493, 51] on circle at bounding box center [1489, 58] width 33 height 33
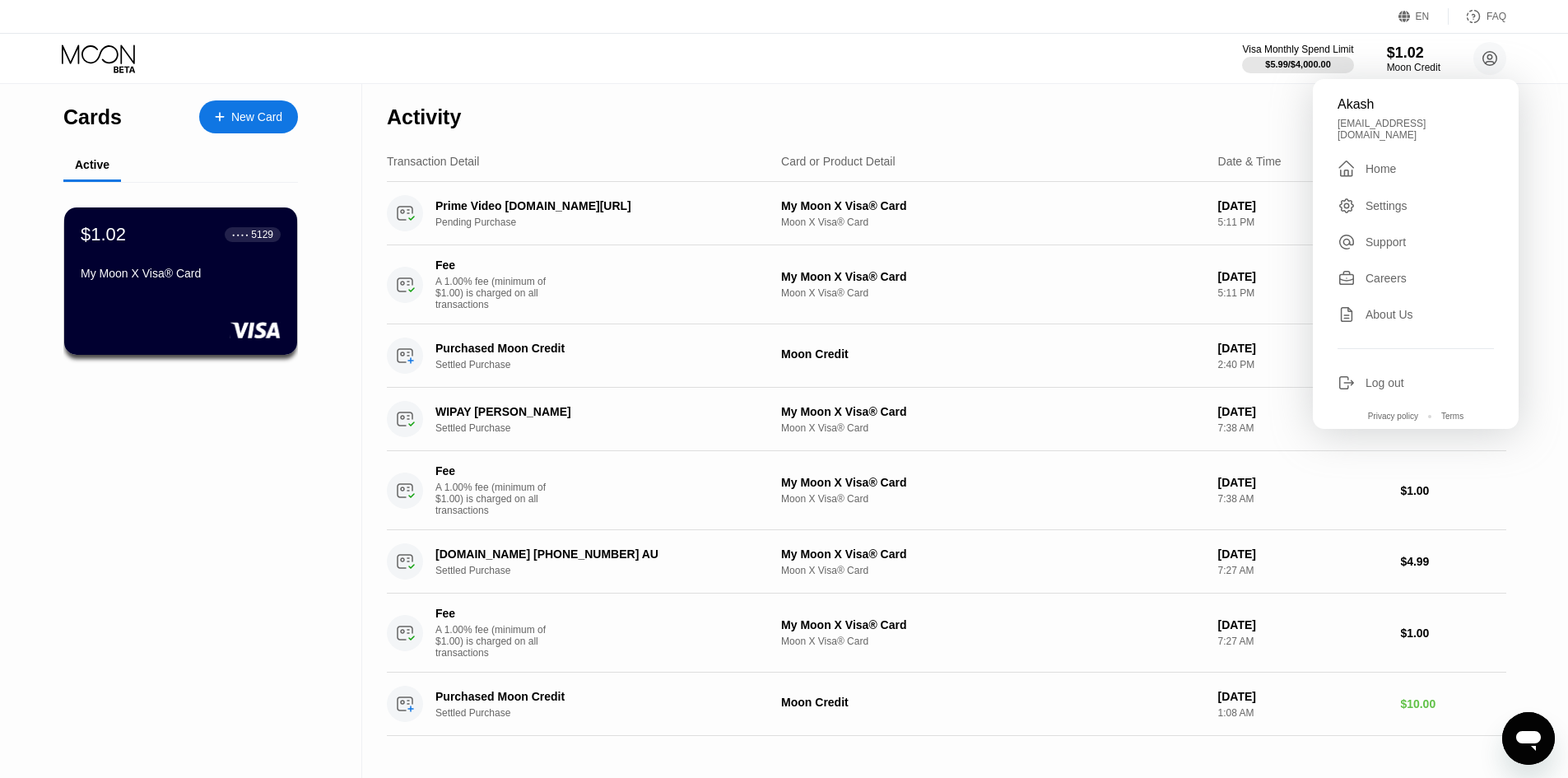
click at [1073, 102] on div "Activity Export" at bounding box center [947, 113] width 1119 height 58
